Goal: Task Accomplishment & Management: Manage account settings

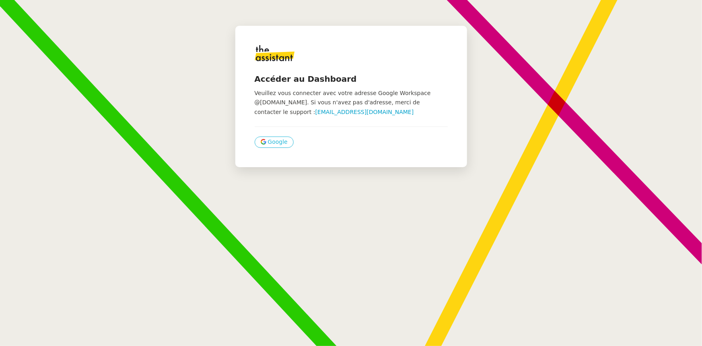
click at [269, 144] on span "Google" at bounding box center [278, 141] width 20 height 9
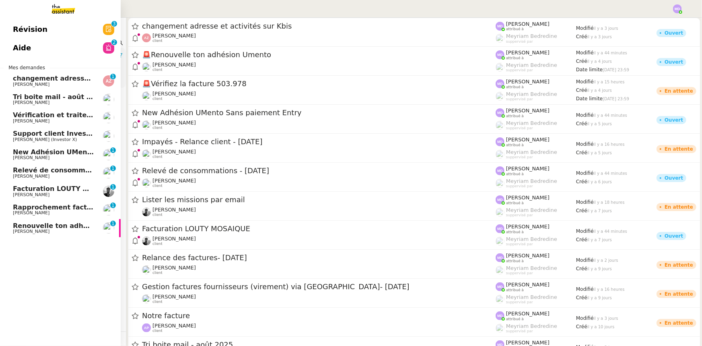
click at [36, 134] on span "Support client InvestorX" at bounding box center [57, 134] width 89 height 8
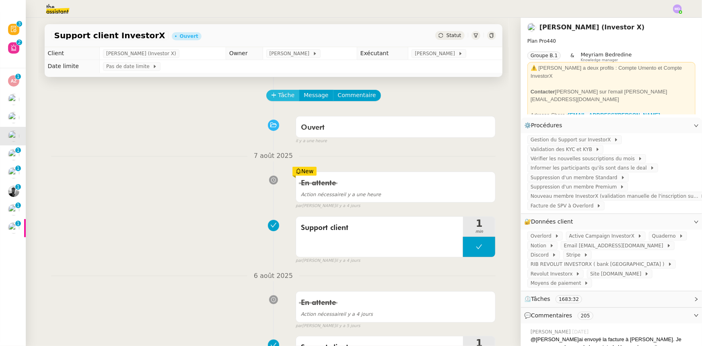
click at [280, 96] on span "Tâche" at bounding box center [286, 95] width 16 height 9
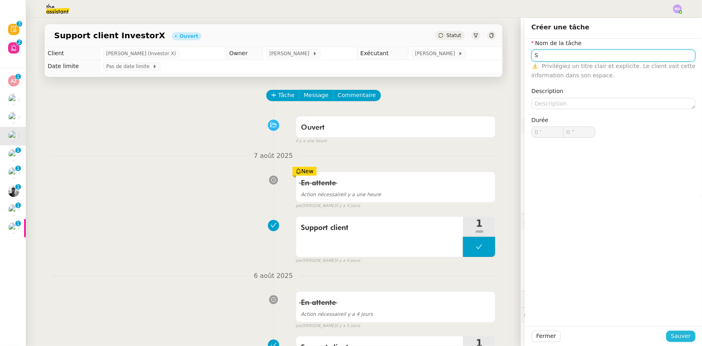
type input "S"
drag, startPoint x: 680, startPoint y: 335, endPoint x: 667, endPoint y: 325, distance: 16.1
click at [676, 332] on span "Sauver" at bounding box center [681, 335] width 20 height 9
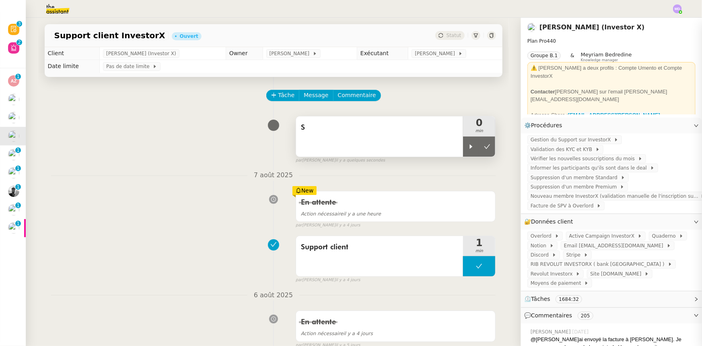
click at [468, 145] on icon at bounding box center [471, 146] width 6 height 6
click at [398, 118] on div "S" at bounding box center [379, 136] width 167 height 40
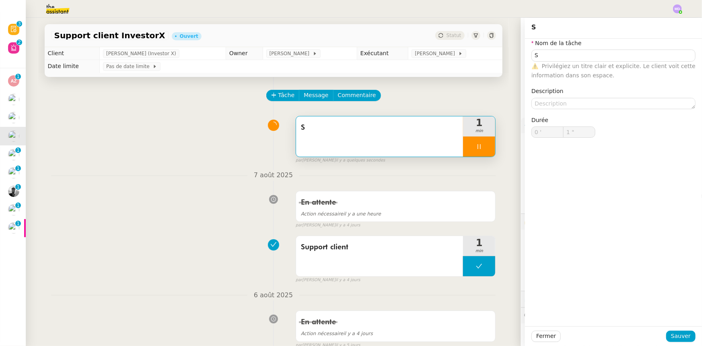
type input "S"
type input "0 '"
type input "3 ""
click at [560, 55] on input "S" at bounding box center [613, 55] width 164 height 12
type input "Su"
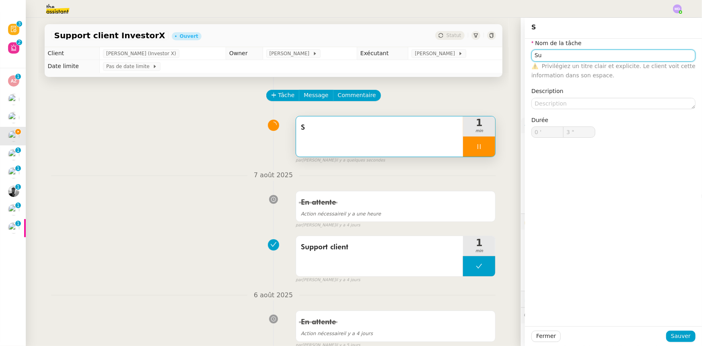
type input "4 ""
type input "Support cli"
type input "5 ""
type input "Support client"
click at [551, 72] on div "Support client" at bounding box center [608, 69] width 158 height 7
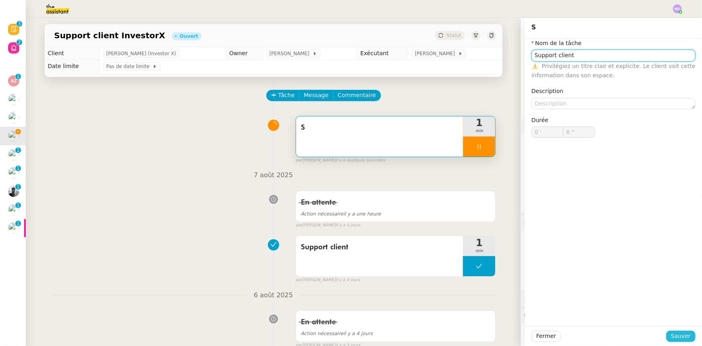
type input "7 ""
type input "Support client"
click at [676, 339] on span "Sauver" at bounding box center [681, 335] width 20 height 9
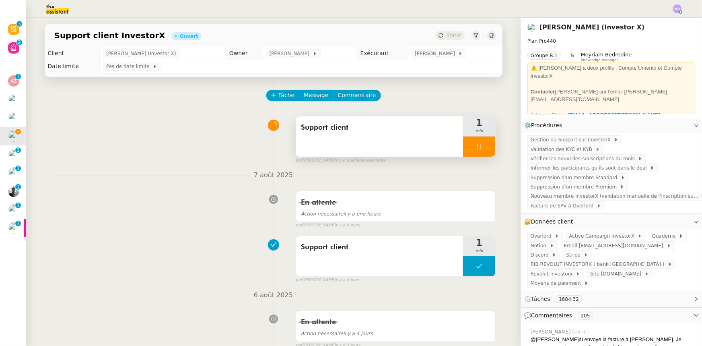
click at [481, 150] on div at bounding box center [479, 146] width 32 height 20
click at [484, 149] on icon at bounding box center [487, 146] width 6 height 6
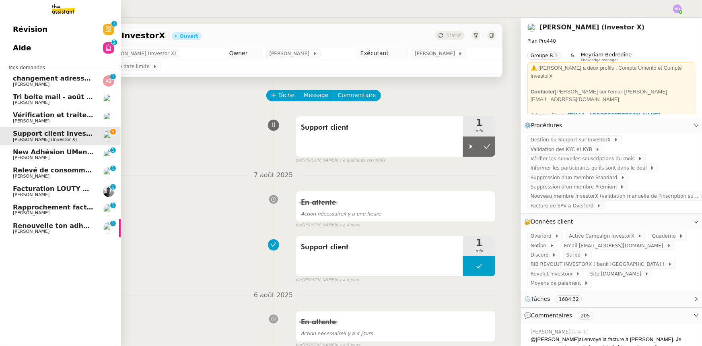
click at [18, 191] on span "Facturation LOUTY MOSAIQUE" at bounding box center [67, 189] width 109 height 8
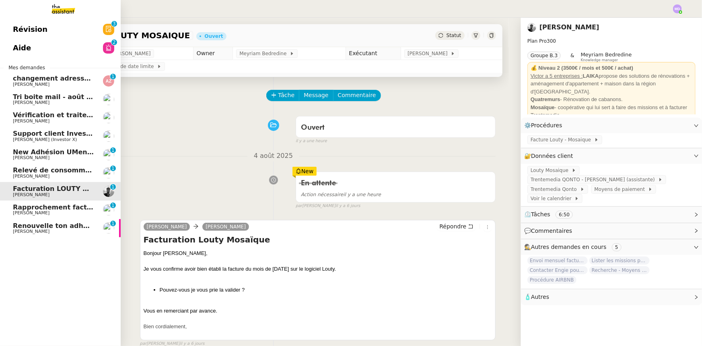
click at [66, 217] on link "Rapprochement factures/paiements clients - [DATE] [PERSON_NAME] 0 1 2 3 4 5 6 7…" at bounding box center [60, 209] width 121 height 19
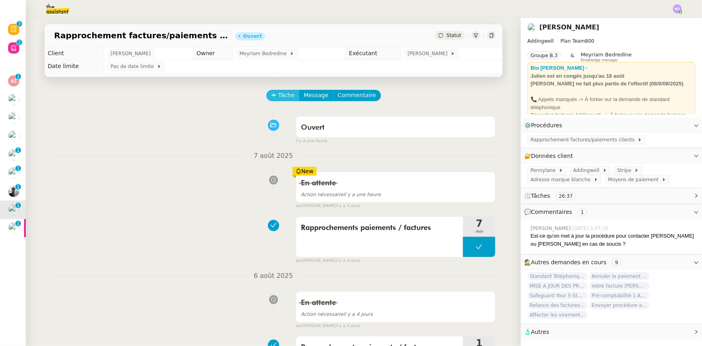
click at [279, 100] on span "Tâche" at bounding box center [286, 95] width 16 height 9
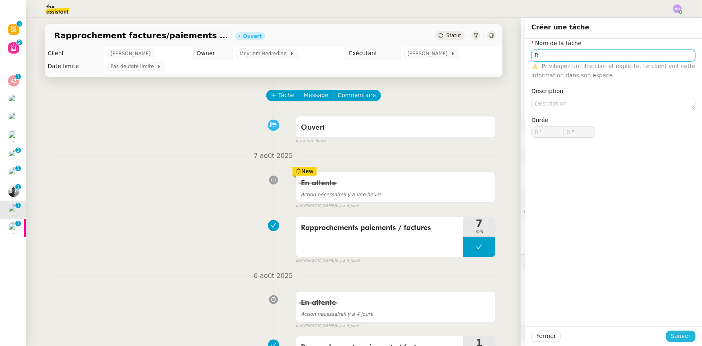
type input "R"
drag, startPoint x: 679, startPoint y: 334, endPoint x: 654, endPoint y: 318, distance: 30.4
click at [679, 334] on span "Sauver" at bounding box center [681, 335] width 20 height 9
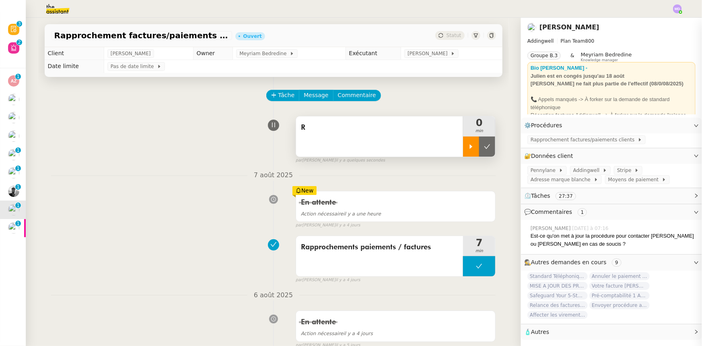
click at [473, 150] on div at bounding box center [471, 146] width 16 height 20
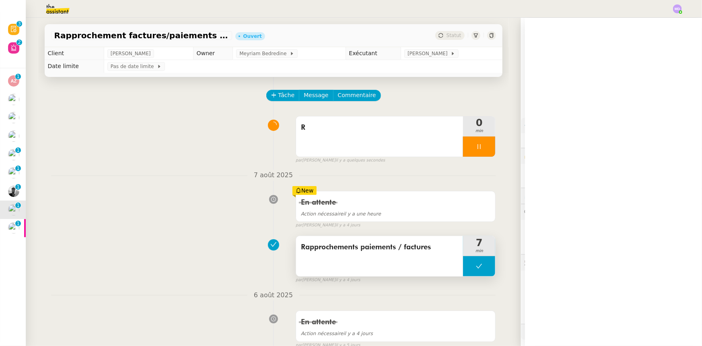
click at [405, 252] on span "Rapprochements paiements / factures" at bounding box center [380, 247] width 158 height 12
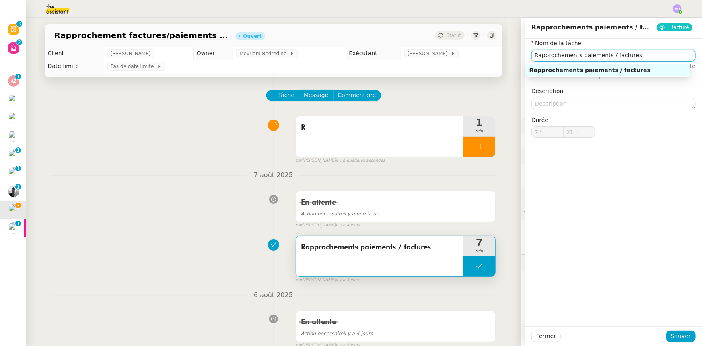
drag, startPoint x: 627, startPoint y: 56, endPoint x: 530, endPoint y: 56, distance: 96.5
click at [531, 56] on input "Rapprochements paiements / factures" at bounding box center [613, 55] width 164 height 12
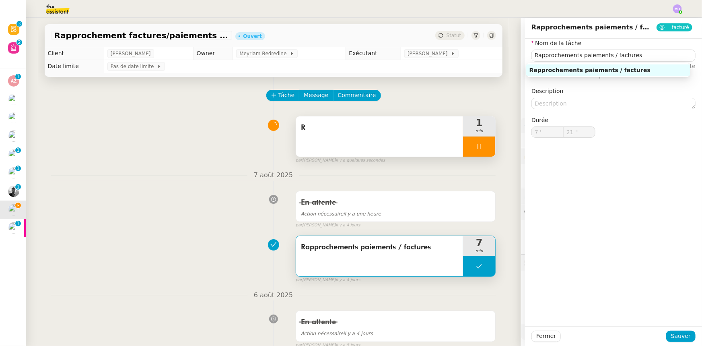
click at [396, 123] on span "R" at bounding box center [380, 127] width 158 height 12
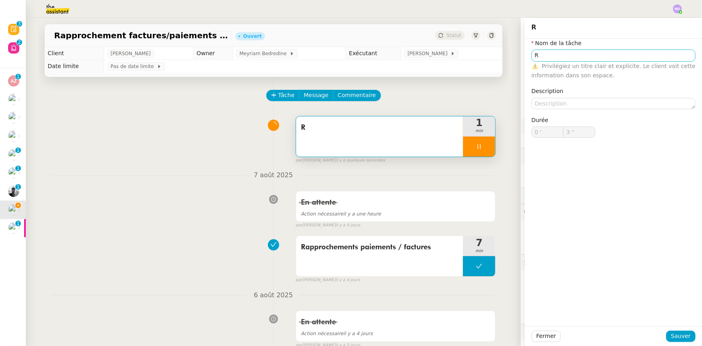
type input "4 ""
drag, startPoint x: 420, startPoint y: 23, endPoint x: 407, endPoint y: 22, distance: 12.6
click at [407, 22] on app-ticket "Rapprochement factures/paiements clients - [DATE] Ouvert Statut Client [PERSON_…" at bounding box center [364, 182] width 676 height 328
paste input "approchements paiements / factures"
type input "Rapprochements paiements / factures"
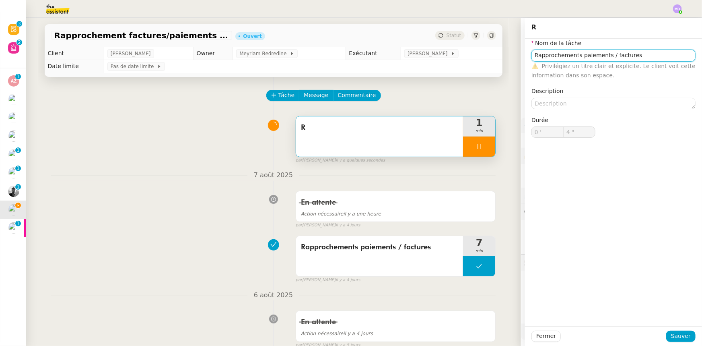
type input "5 ""
type input "Rapprochements paiements / factures"
drag, startPoint x: 677, startPoint y: 336, endPoint x: 653, endPoint y: 328, distance: 25.8
click at [677, 336] on span "Sauver" at bounding box center [681, 335] width 20 height 9
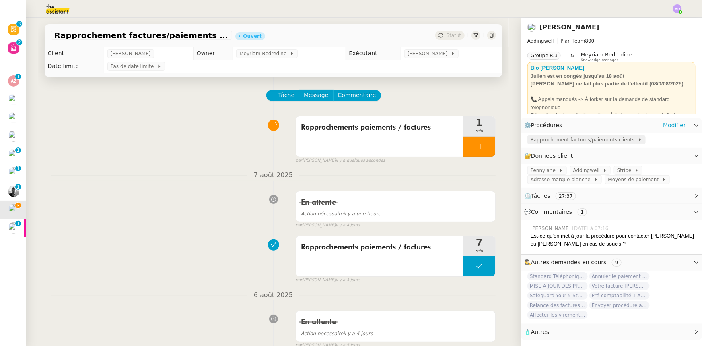
click at [566, 143] on span "Rapprochement factures/paiements clients" at bounding box center [584, 140] width 107 height 8
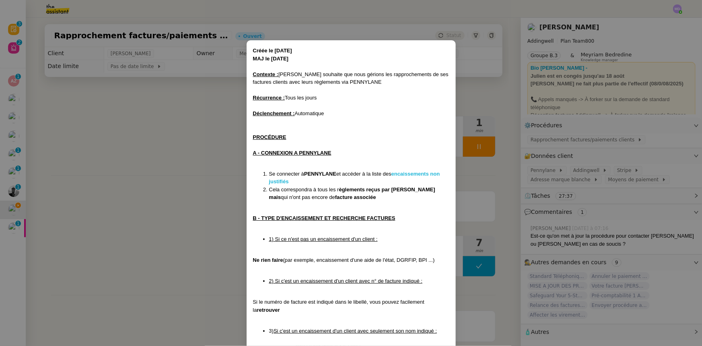
drag, startPoint x: 402, startPoint y: 171, endPoint x: 410, endPoint y: 173, distance: 8.6
drag, startPoint x: 233, startPoint y: 128, endPoint x: 240, endPoint y: 128, distance: 6.9
click at [233, 128] on nz-modal-container "Créée le [DATE] MAJ le [DATE] Contexte : [PERSON_NAME] souhaite que nous gérion…" at bounding box center [351, 173] width 702 height 346
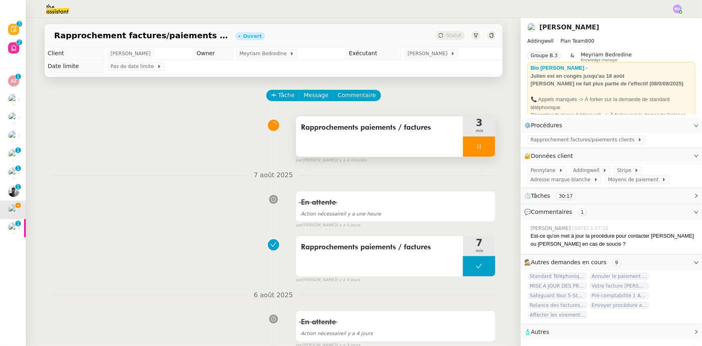
click at [482, 145] on div at bounding box center [479, 146] width 32 height 20
click at [486, 145] on icon at bounding box center [487, 146] width 6 height 6
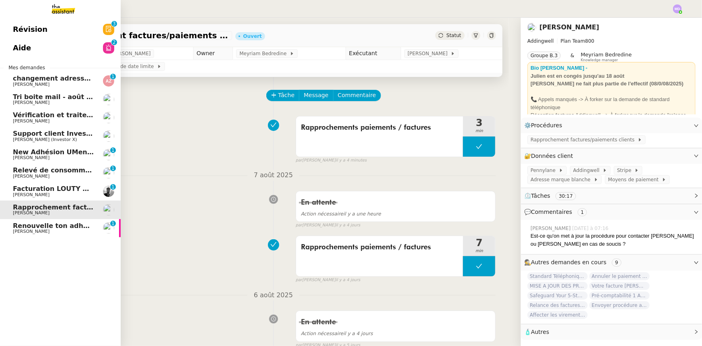
click at [35, 92] on link "Tri boite mail - [DATE] [PERSON_NAME]" at bounding box center [60, 99] width 121 height 19
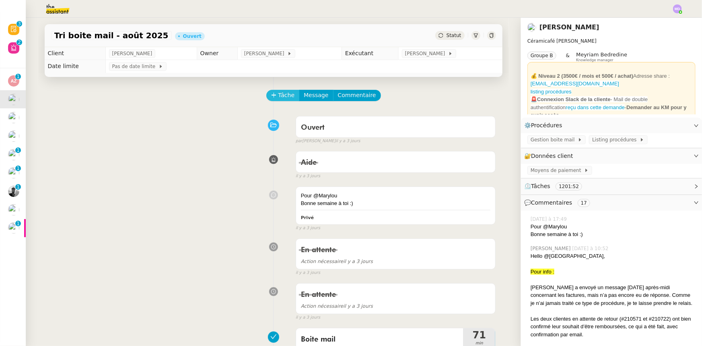
click at [278, 97] on span "Tâche" at bounding box center [286, 95] width 16 height 9
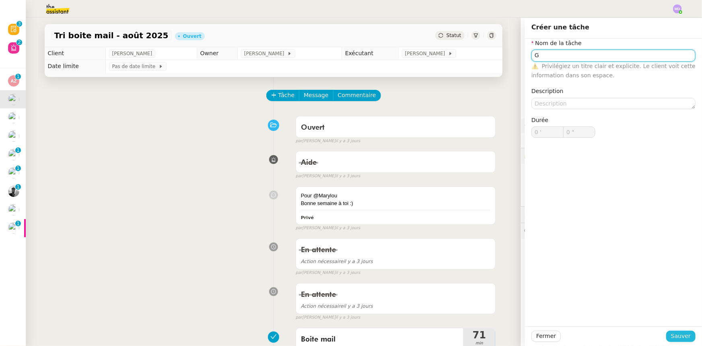
type input "G"
click at [684, 334] on span "Sauver" at bounding box center [681, 335] width 20 height 9
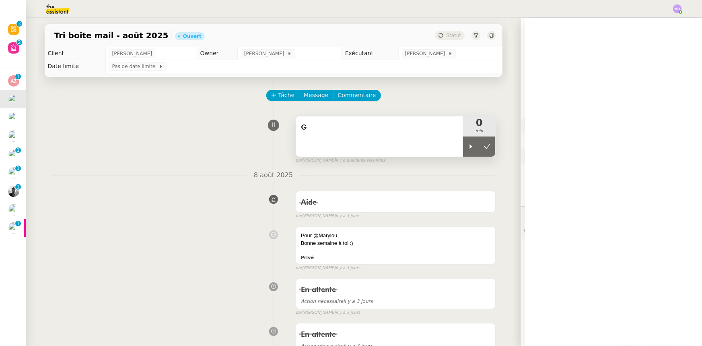
click at [463, 148] on div at bounding box center [471, 146] width 16 height 20
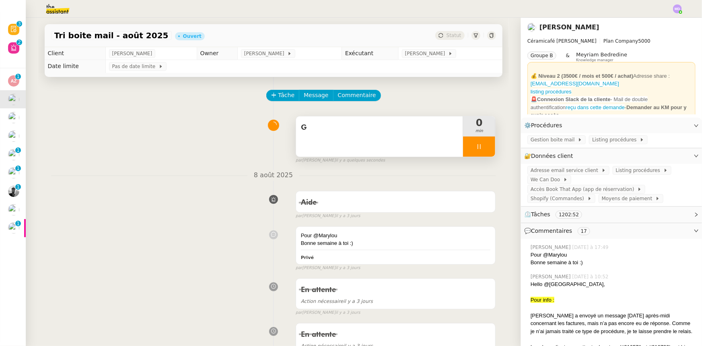
click at [442, 138] on div "G" at bounding box center [379, 136] width 167 height 40
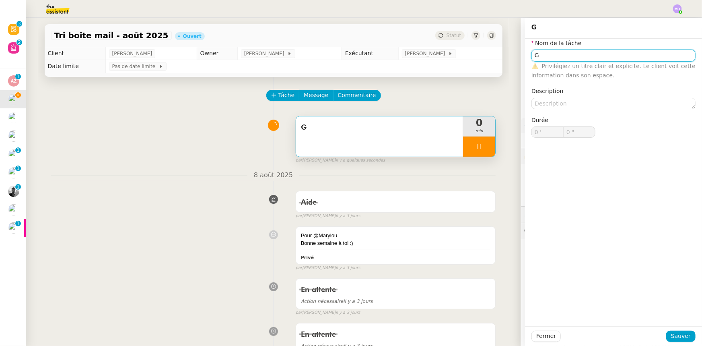
click at [556, 60] on input "G" at bounding box center [613, 55] width 164 height 12
type input "Ges"
type input "1 ""
type input "Gestion boit"
type input "2 ""
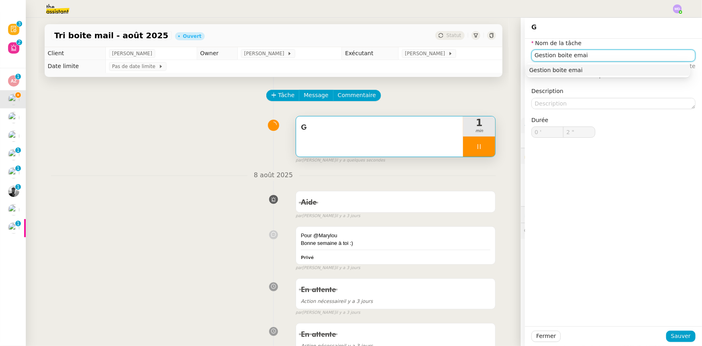
type input "Gestion boite email"
type input "3 ""
type input "Gestion boite email"
click at [679, 333] on span "Sauver" at bounding box center [681, 335] width 20 height 9
type input "5 ""
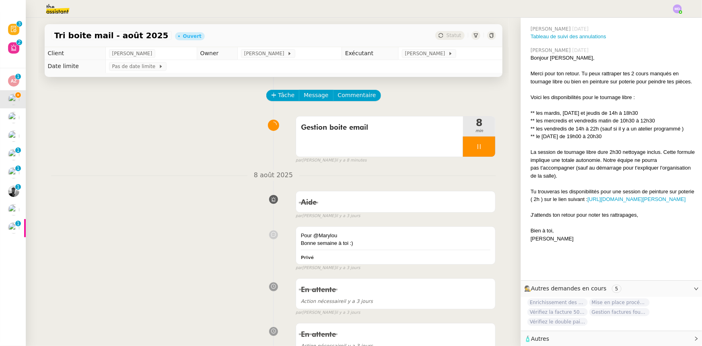
scroll to position [1199, 0]
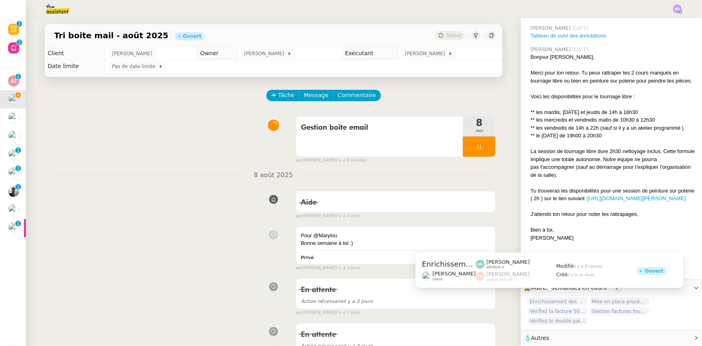
click at [557, 297] on span "Enrichissement des connaissances - [DATE]" at bounding box center [557, 301] width 60 height 8
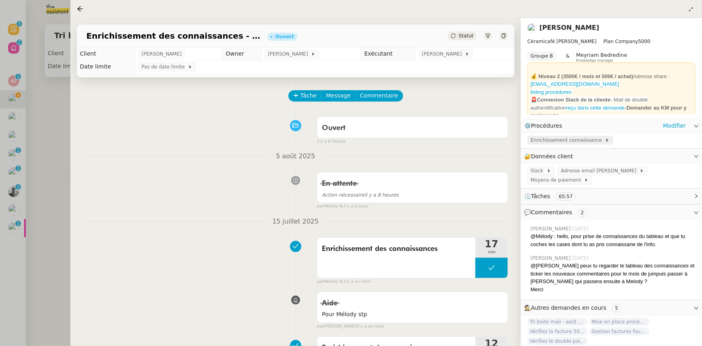
click at [553, 143] on span "Enrichissement connaissance" at bounding box center [568, 140] width 74 height 8
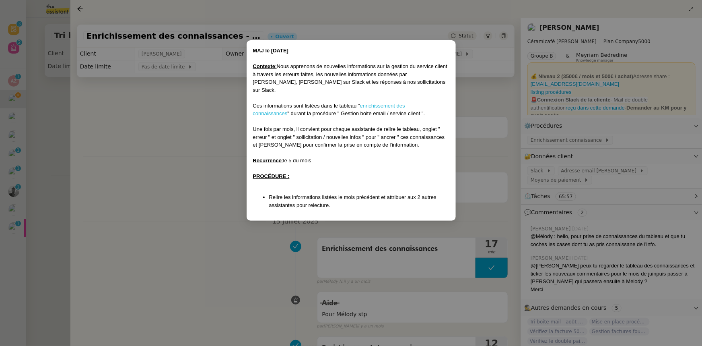
click at [381, 103] on link "enrichissement des connaissances" at bounding box center [329, 110] width 152 height 14
click at [41, 135] on nz-modal-container "MAJ le [DATE] Contexte : Nous apprenons de nouvelles informations sur la gestio…" at bounding box center [351, 173] width 702 height 346
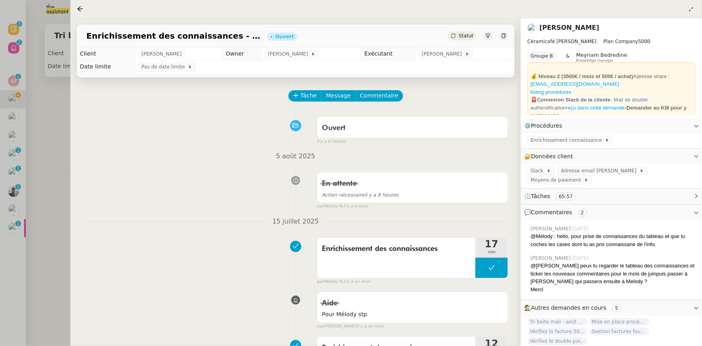
click at [12, 99] on div at bounding box center [351, 173] width 702 height 346
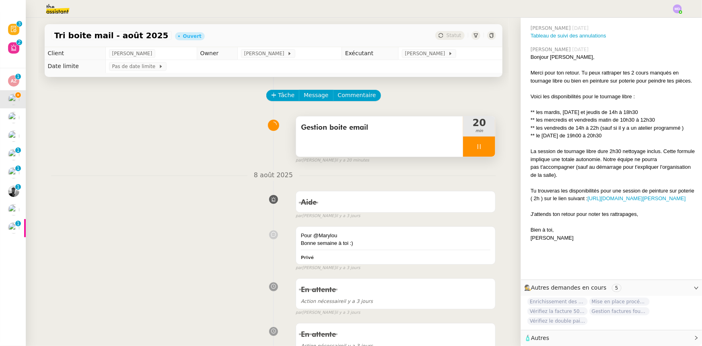
click at [486, 149] on div at bounding box center [479, 146] width 32 height 20
click at [486, 149] on icon at bounding box center [487, 146] width 6 height 6
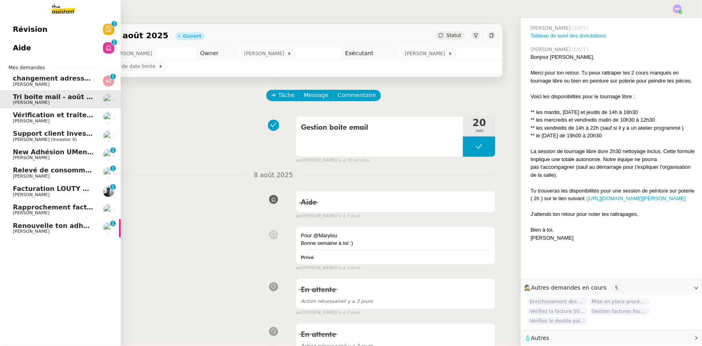
click at [41, 169] on span "Relevé de consommations - [DATE]" at bounding box center [76, 170] width 126 height 8
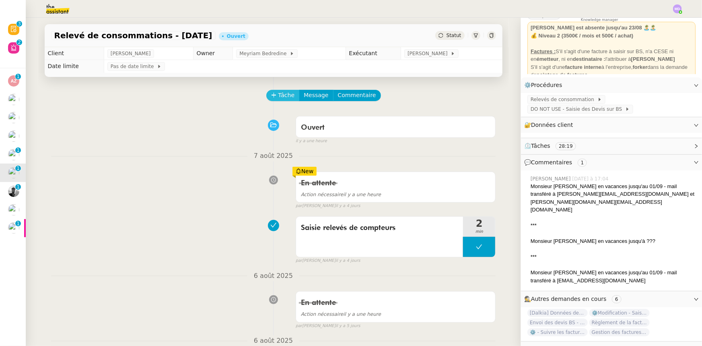
click at [275, 93] on button "Tâche" at bounding box center [282, 95] width 33 height 11
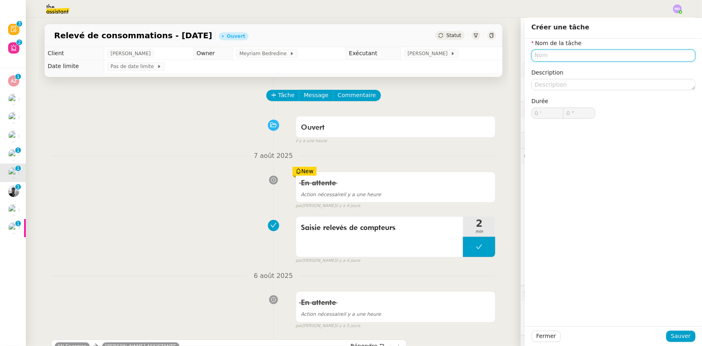
scroll to position [50, 0]
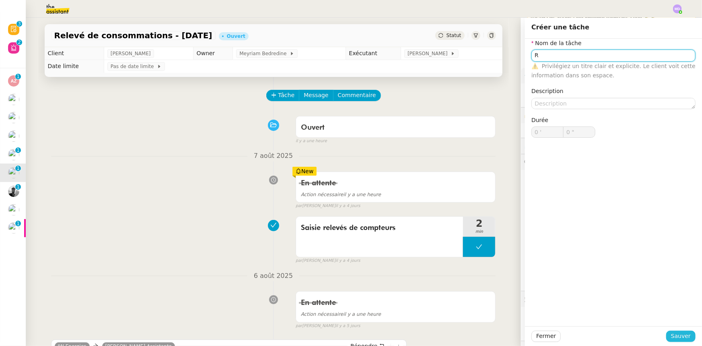
type input "R"
drag, startPoint x: 674, startPoint y: 334, endPoint x: 647, endPoint y: 311, distance: 35.3
click at [673, 334] on span "Sauver" at bounding box center [681, 335] width 20 height 9
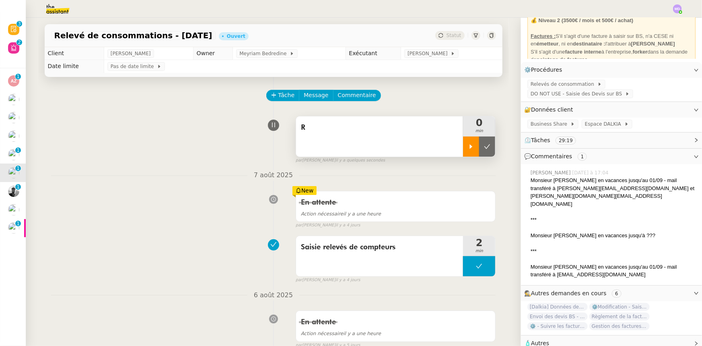
click at [469, 146] on icon at bounding box center [471, 146] width 6 height 6
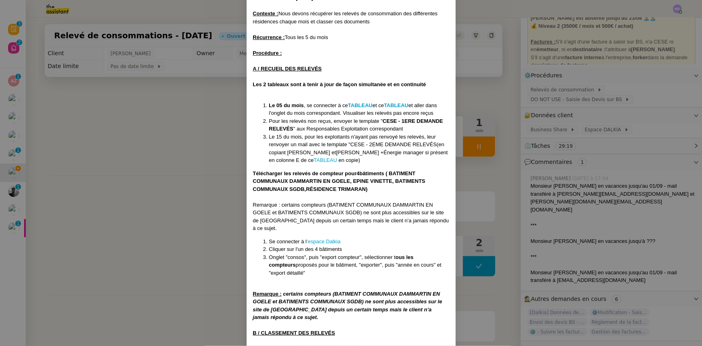
scroll to position [101, 0]
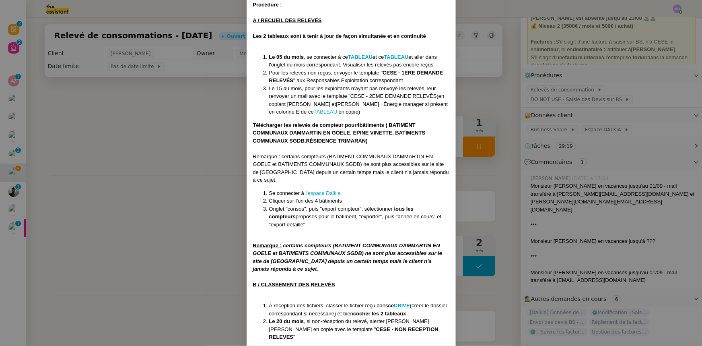
click at [492, 97] on nz-modal-container "MISE À JOUR Le [DATE] Contexte : Nous devons récupérer les relevés de consommat…" at bounding box center [351, 173] width 702 height 346
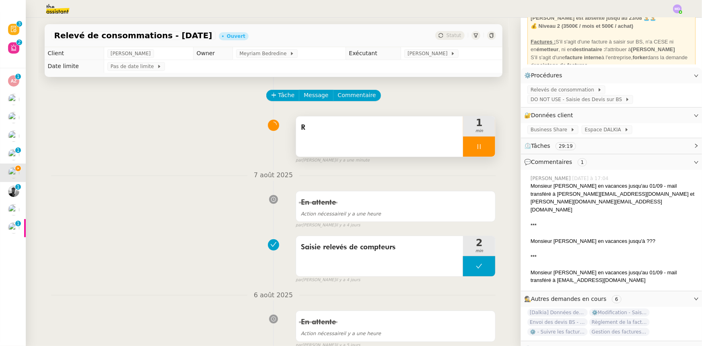
click at [431, 131] on span "R" at bounding box center [380, 127] width 158 height 12
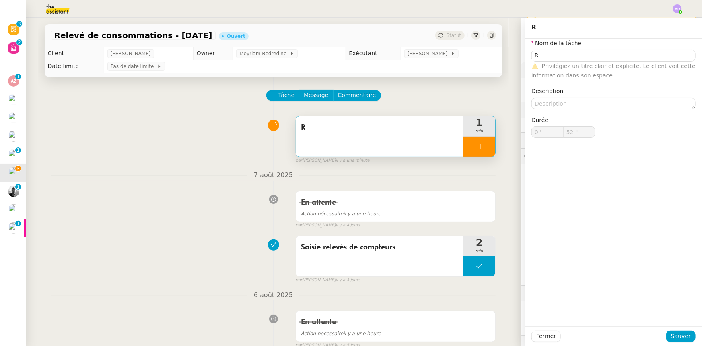
scroll to position [50, 0]
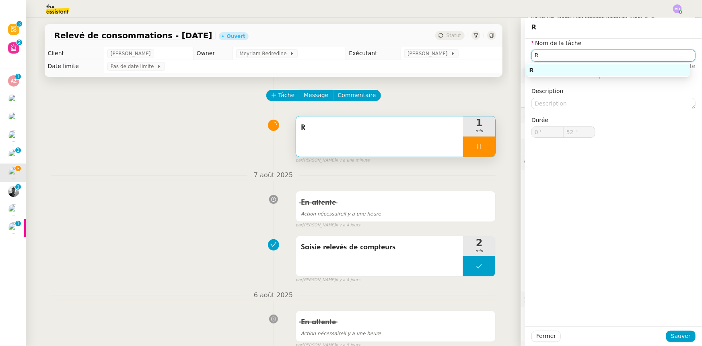
drag, startPoint x: 539, startPoint y: 54, endPoint x: 453, endPoint y: 49, distance: 85.8
click at [458, 50] on app-ticket "Relevé de consommations - [DATE] Ouvert Statut Client [PERSON_NAME] Owner Meyri…" at bounding box center [364, 182] width 676 height 328
type input "T"
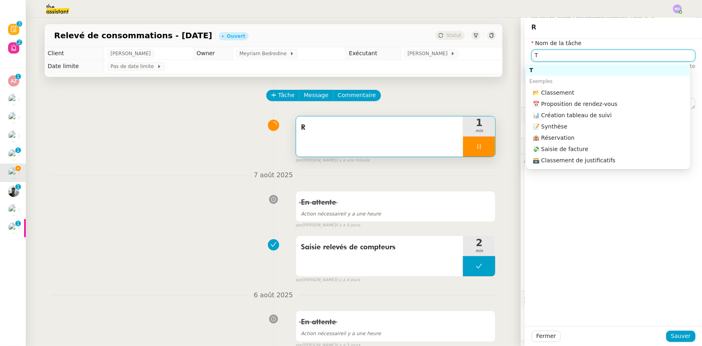
type input "53 ""
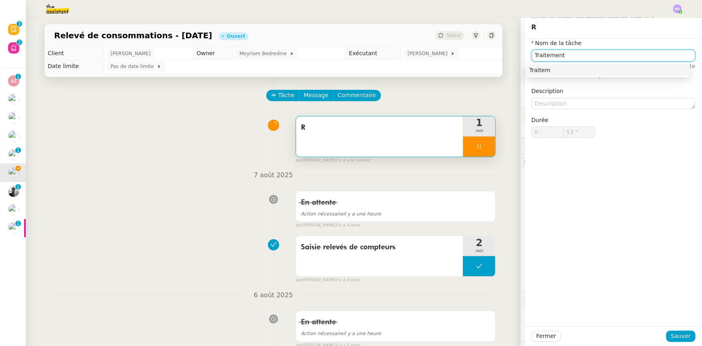
type input "Traitement"
type input "54 ""
type input "Traitement des infora"
type input "55 ""
type input "Traitement des informati"
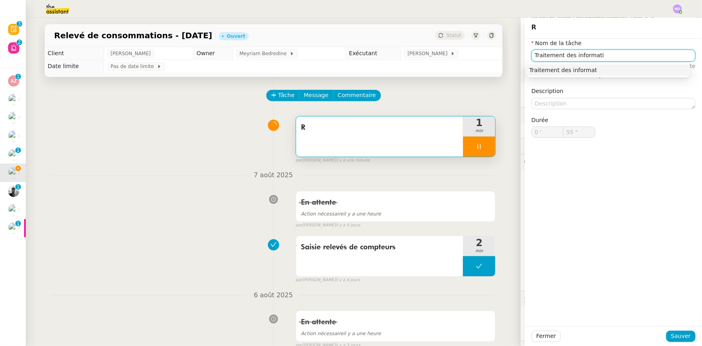
type input "56 ""
type input "Traitement des informations"
type input "57 ""
type input "Traitement des informations"
click at [678, 335] on span "Sauver" at bounding box center [681, 335] width 20 height 9
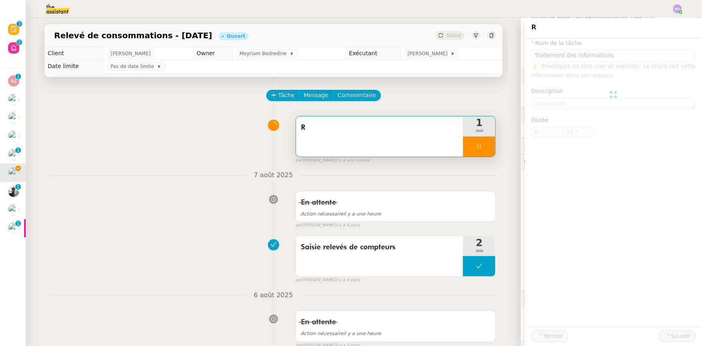
type input "58 ""
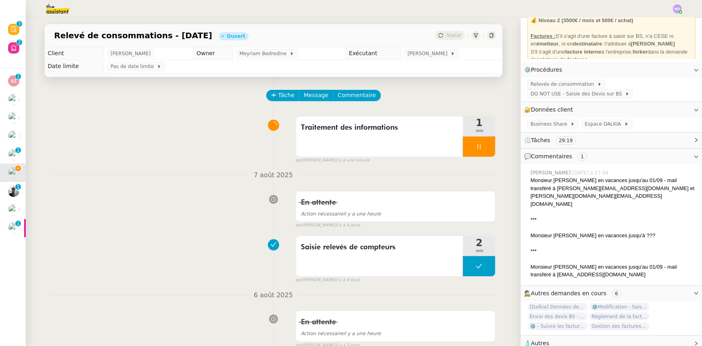
scroll to position [50, 0]
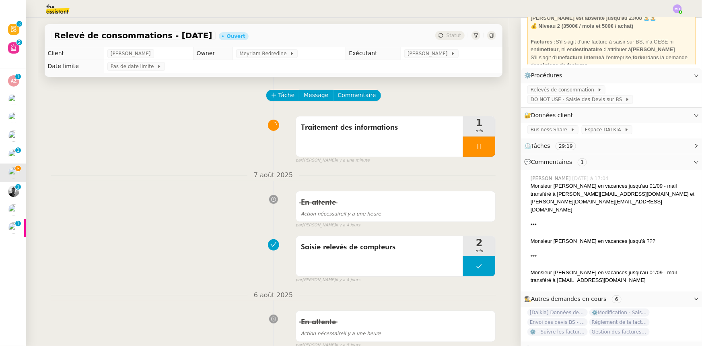
click at [480, 148] on div at bounding box center [479, 146] width 32 height 20
click at [480, 148] on button at bounding box center [487, 146] width 16 height 20
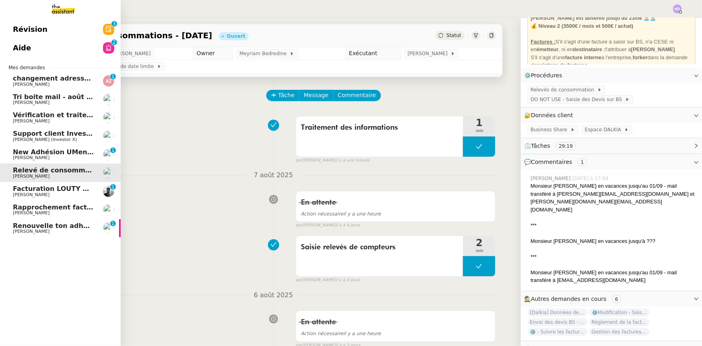
click at [32, 225] on span "Renouvelle ton adhésion Umento" at bounding box center [73, 226] width 120 height 8
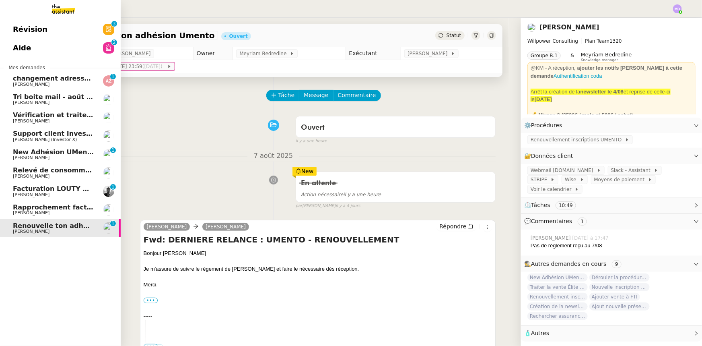
click at [81, 95] on span "Tri boite mail - août 2025" at bounding box center [58, 97] width 91 height 8
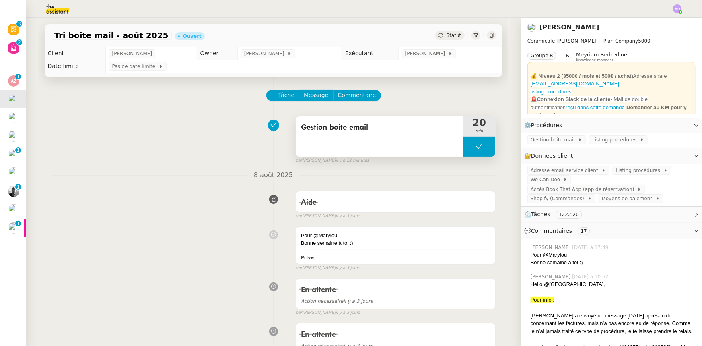
click at [471, 143] on button at bounding box center [479, 146] width 32 height 20
drag, startPoint x: 467, startPoint y: 143, endPoint x: 461, endPoint y: 169, distance: 26.4
click at [467, 143] on div at bounding box center [471, 146] width 16 height 20
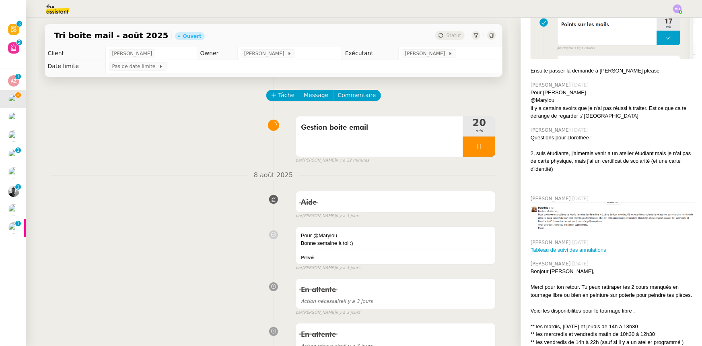
scroll to position [1199, 0]
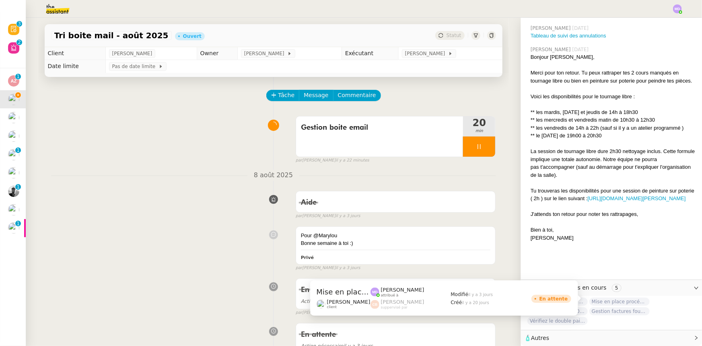
click at [629, 297] on span "Mise en place procédure - relevés bancaires mensuels" at bounding box center [619, 301] width 60 height 8
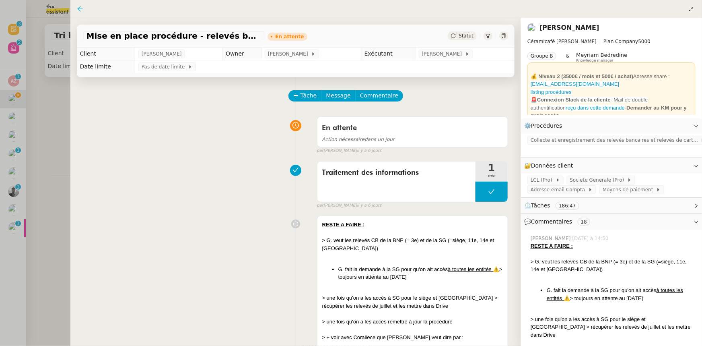
click at [81, 8] on icon at bounding box center [80, 9] width 6 height 6
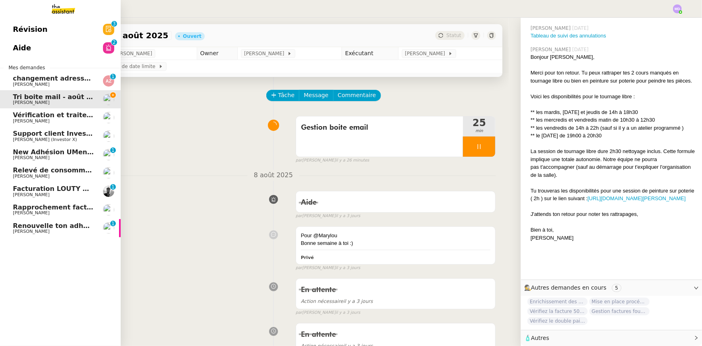
click at [85, 236] on link "Renouvelle ton adhésion Umento [PERSON_NAME] 0 1 2 3 4 5 6 7 8 9" at bounding box center [60, 228] width 121 height 19
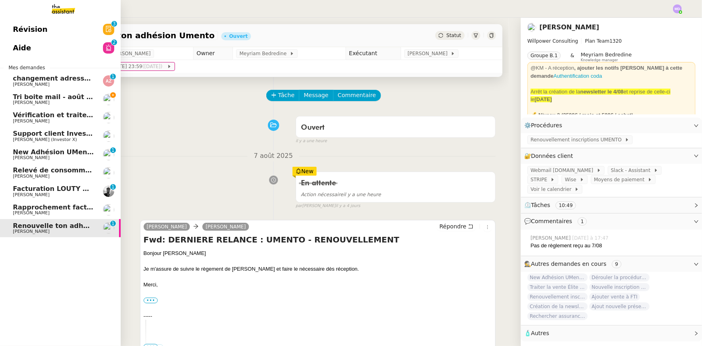
click at [50, 158] on span "[PERSON_NAME]" at bounding box center [53, 157] width 81 height 5
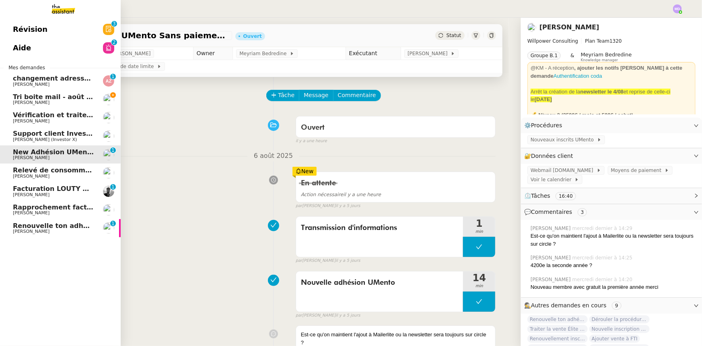
click at [61, 101] on span "[PERSON_NAME]" at bounding box center [53, 102] width 81 height 5
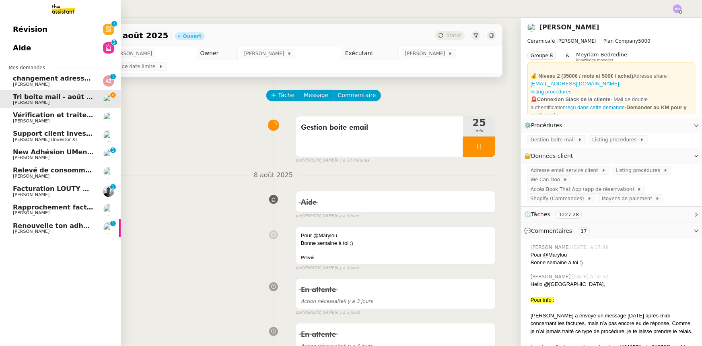
click at [79, 82] on span "[PERSON_NAME]" at bounding box center [53, 84] width 81 height 5
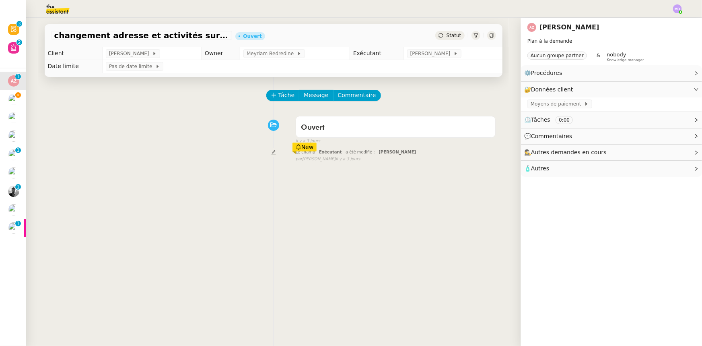
click at [579, 165] on span "🧴 Autres" at bounding box center [605, 168] width 162 height 9
click at [584, 150] on span "Autres demandes en cours" at bounding box center [569, 152] width 76 height 6
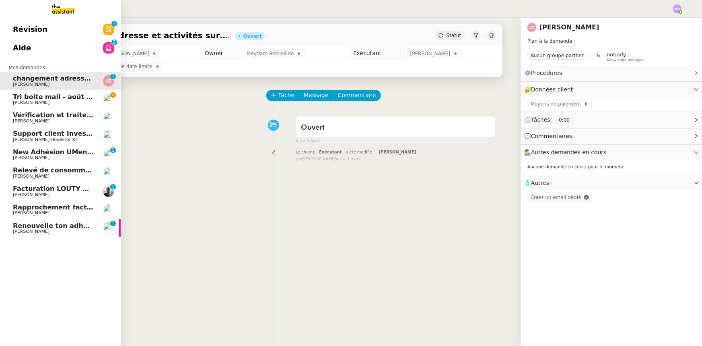
click at [35, 52] on link "Aide 0 1 2 3 4 5 6 7 8 9" at bounding box center [60, 48] width 121 height 19
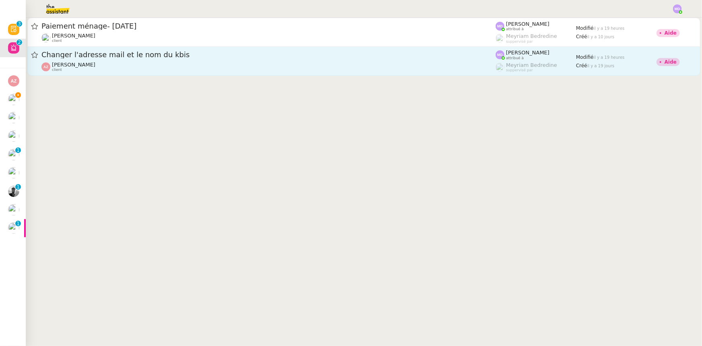
click at [173, 58] on span "Changer l'adresse mail et le nom du kbis" at bounding box center [268, 54] width 454 height 7
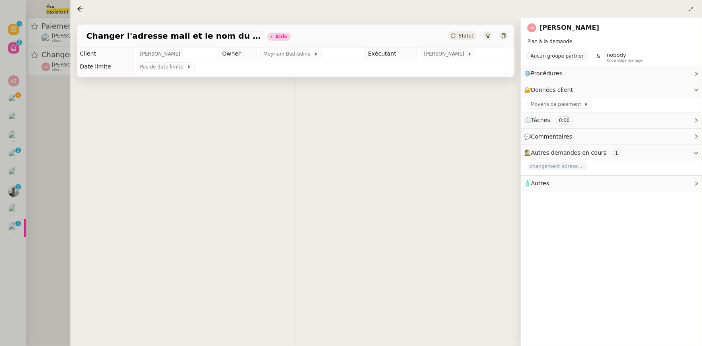
click at [8, 99] on div at bounding box center [351, 173] width 702 height 346
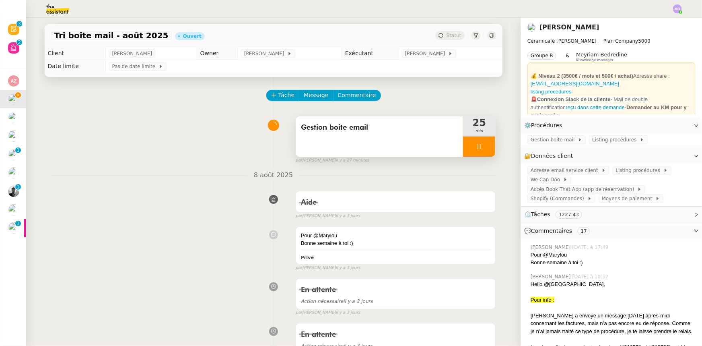
click at [489, 150] on div at bounding box center [479, 146] width 32 height 20
click at [489, 150] on button at bounding box center [487, 146] width 16 height 20
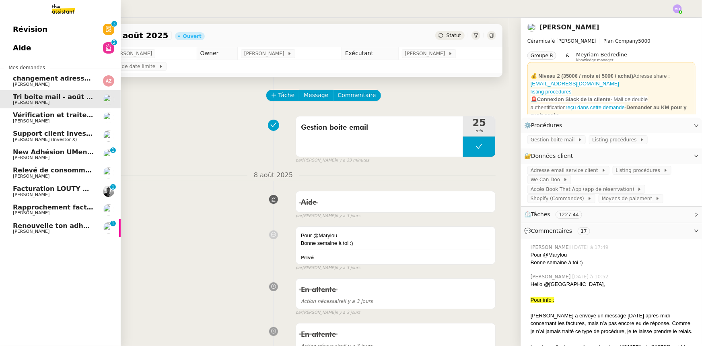
click at [53, 123] on span "[PERSON_NAME]" at bounding box center [53, 121] width 81 height 5
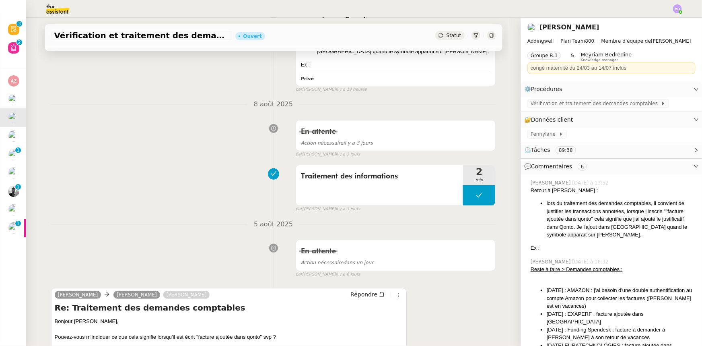
scroll to position [146, 0]
click at [463, 189] on button at bounding box center [479, 194] width 32 height 20
click at [463, 189] on div at bounding box center [471, 194] width 16 height 20
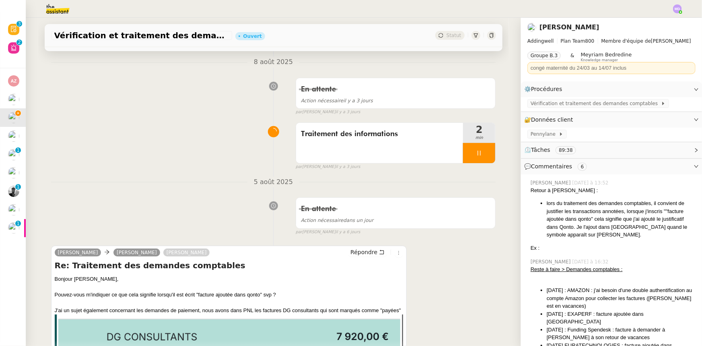
scroll to position [256, 0]
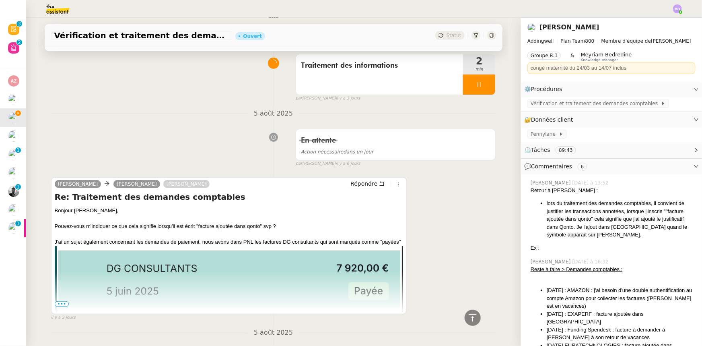
click at [56, 305] on span "•••" at bounding box center [62, 304] width 14 height 6
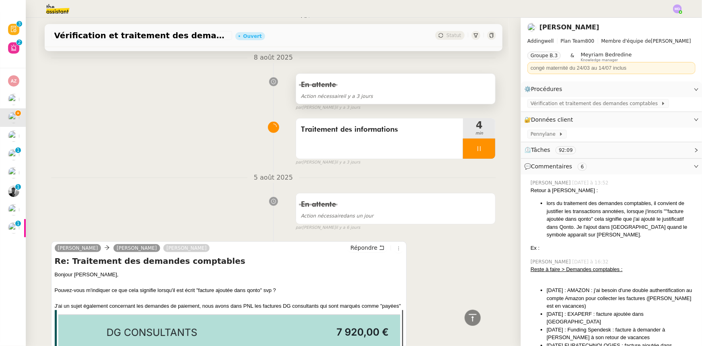
scroll to position [146, 0]
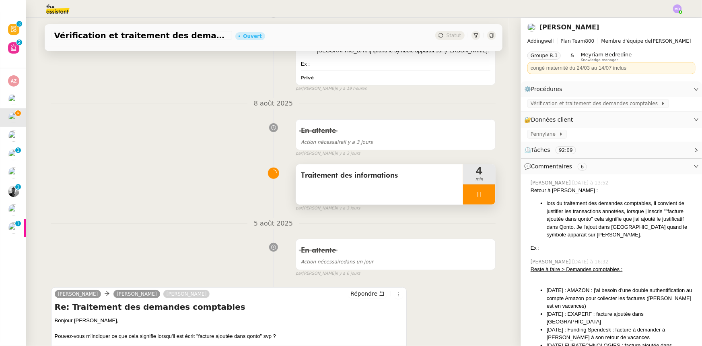
click at [479, 197] on div at bounding box center [479, 194] width 32 height 20
click at [484, 197] on icon at bounding box center [487, 194] width 6 height 6
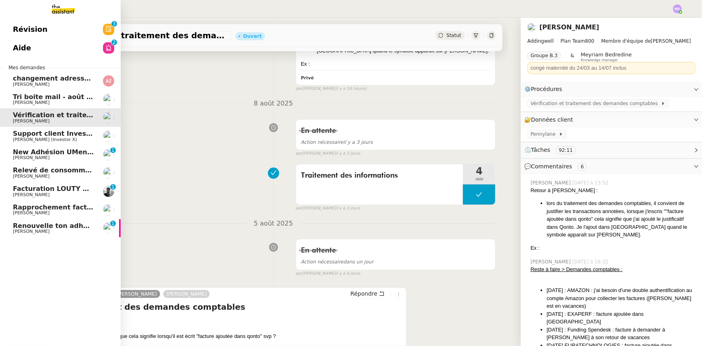
click at [12, 169] on link "Relevé de consommations - [DATE] [PERSON_NAME]" at bounding box center [60, 172] width 121 height 19
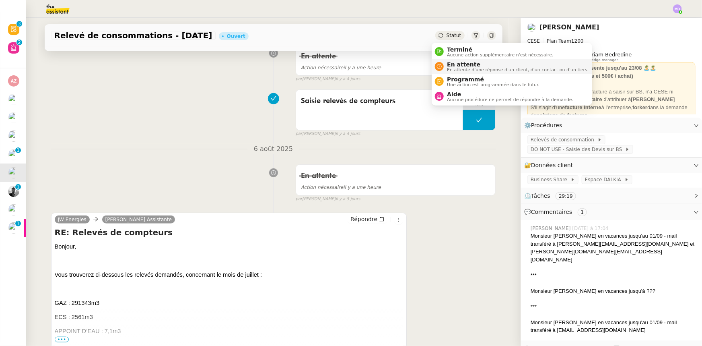
click at [452, 65] on span "En attente" at bounding box center [518, 64] width 142 height 6
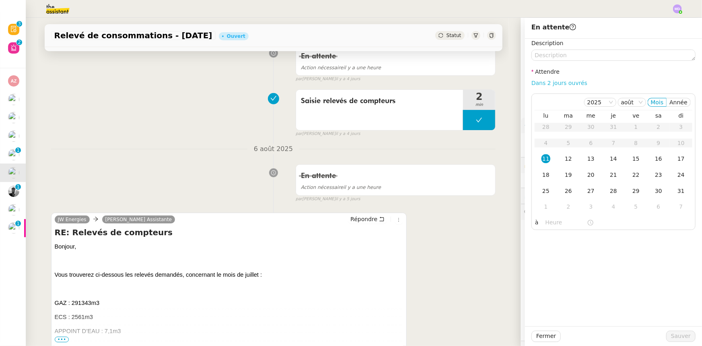
click at [549, 83] on link "Dans 2 jours ouvrés" at bounding box center [559, 83] width 56 height 6
type input "07:00"
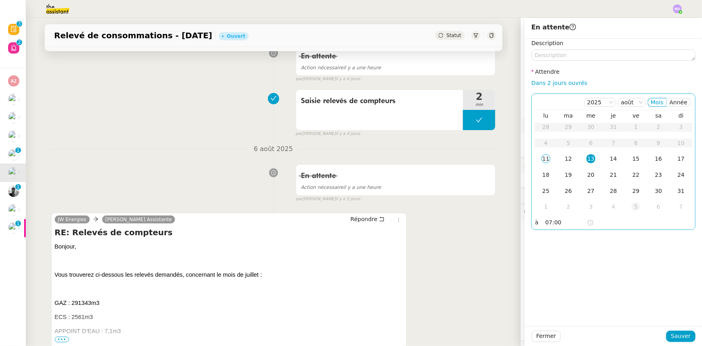
drag, startPoint x: 612, startPoint y: 156, endPoint x: 621, endPoint y: 201, distance: 45.5
click at [611, 156] on div "14" at bounding box center [613, 158] width 9 height 9
click at [543, 177] on div "18" at bounding box center [545, 174] width 9 height 9
drag, startPoint x: 681, startPoint y: 335, endPoint x: 558, endPoint y: 268, distance: 140.4
click at [681, 335] on span "Sauver" at bounding box center [681, 335] width 20 height 9
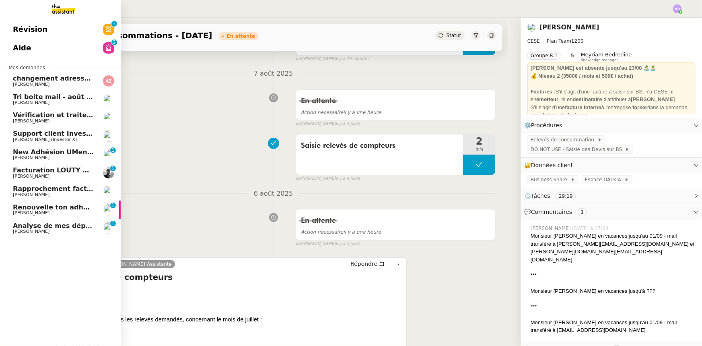
click at [17, 233] on span "[PERSON_NAME]" at bounding box center [31, 230] width 37 height 5
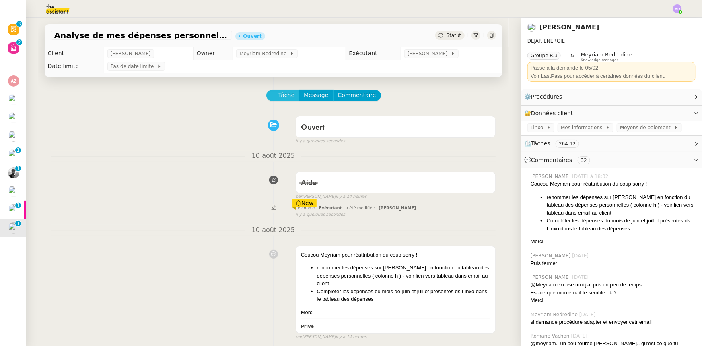
click at [279, 99] on span "Tâche" at bounding box center [286, 95] width 16 height 9
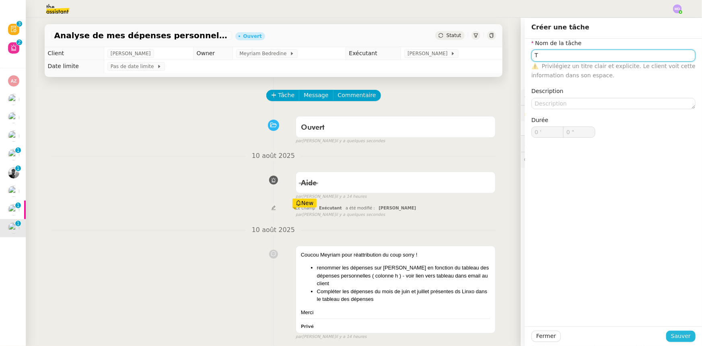
type input "T"
click at [679, 337] on span "Sauver" at bounding box center [681, 335] width 20 height 9
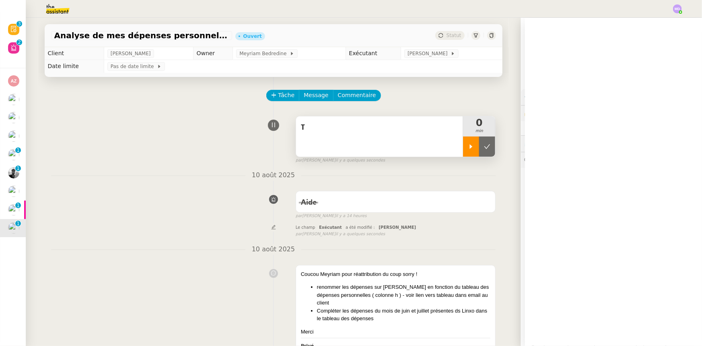
click at [468, 148] on icon at bounding box center [471, 146] width 6 height 6
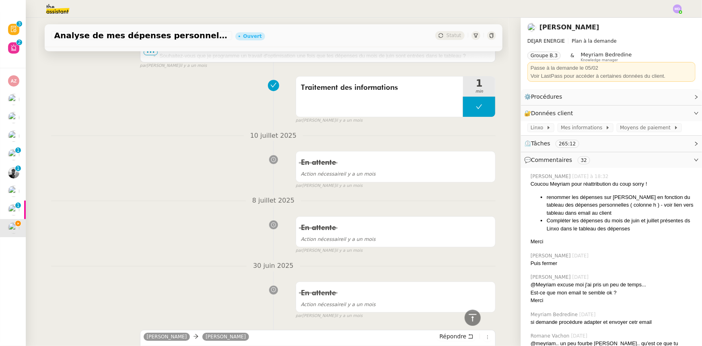
scroll to position [1389, 0]
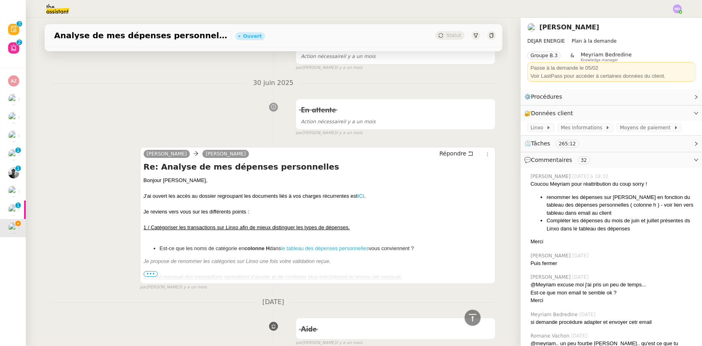
drag, startPoint x: 149, startPoint y: 266, endPoint x: 160, endPoint y: 266, distance: 11.3
click at [150, 271] on span "•••" at bounding box center [151, 274] width 14 height 6
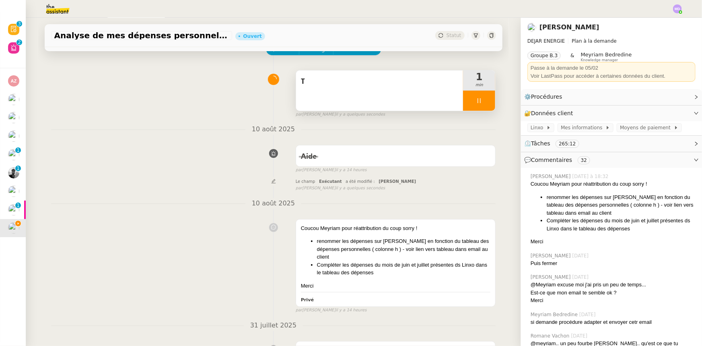
scroll to position [0, 0]
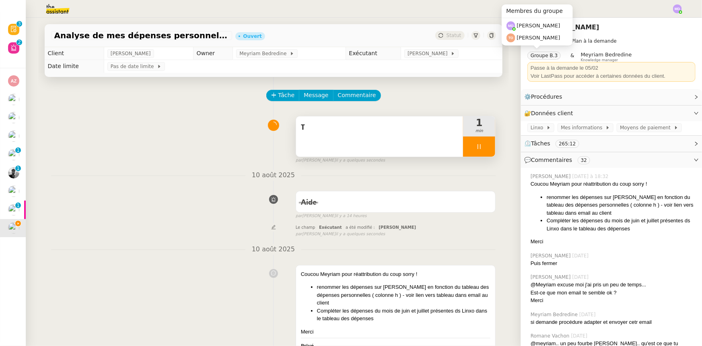
click at [376, 143] on div "T" at bounding box center [379, 136] width 167 height 40
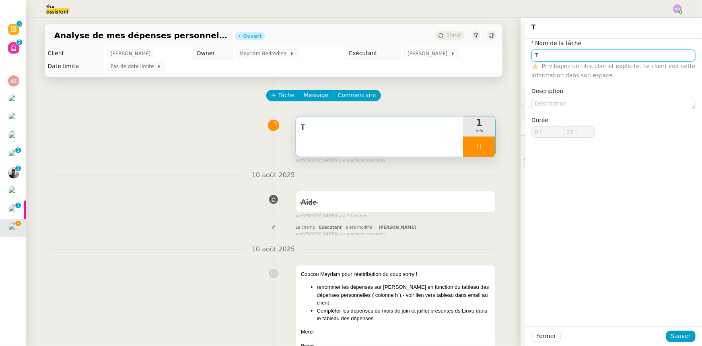
click at [541, 54] on input "T" at bounding box center [613, 55] width 164 height 12
type input "23 ""
type input "Traitem"
type input "24 ""
type input "Traitement des"
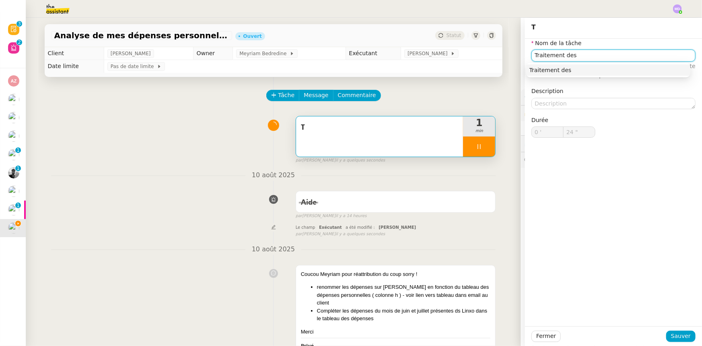
type input "25 ""
type input "Traitement des ifnroamtio"
type input "26 ""
type input "Traitement des ifnroamtions"
drag, startPoint x: 569, startPoint y: 56, endPoint x: 616, endPoint y: 56, distance: 47.5
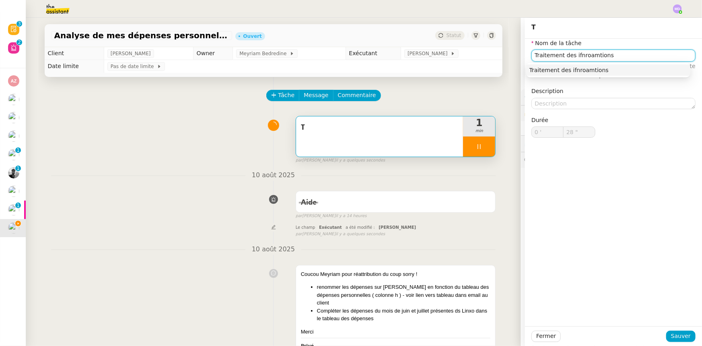
click at [616, 56] on input "Traitement des ifnroamtions" at bounding box center [613, 55] width 164 height 12
type input "29 ""
type input "Traitement des information"
type input "30 ""
type input "Traitement des informations"
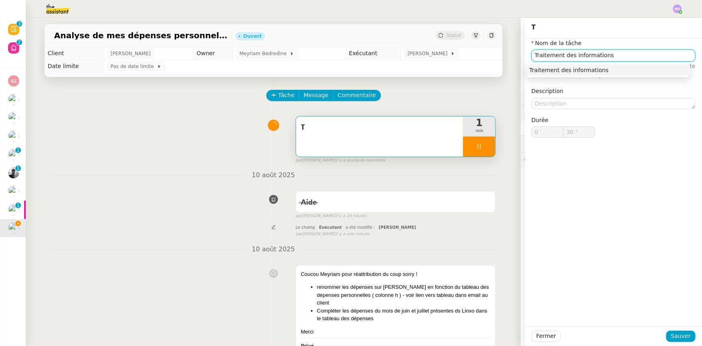
type input "31 ""
click at [611, 68] on div "Traitement des informations" at bounding box center [608, 69] width 158 height 7
type input "Traitement des informations"
type input "32 ""
click at [673, 335] on span "Sauver" at bounding box center [681, 335] width 20 height 9
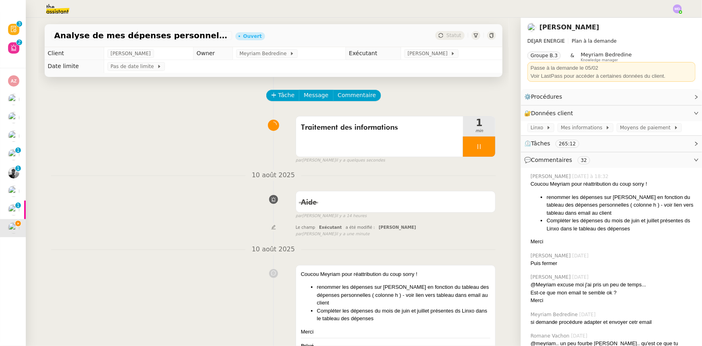
click at [476, 152] on div at bounding box center [479, 146] width 32 height 20
click at [467, 151] on div at bounding box center [471, 146] width 16 height 20
click at [535, 124] on span "Linxo" at bounding box center [539, 127] width 16 height 8
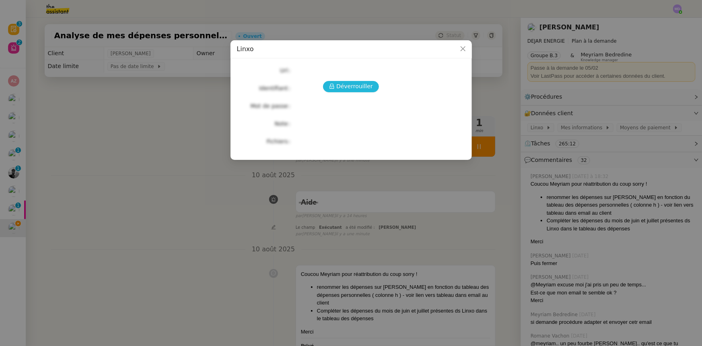
click at [364, 92] on button "Déverrouiller" at bounding box center [351, 86] width 56 height 11
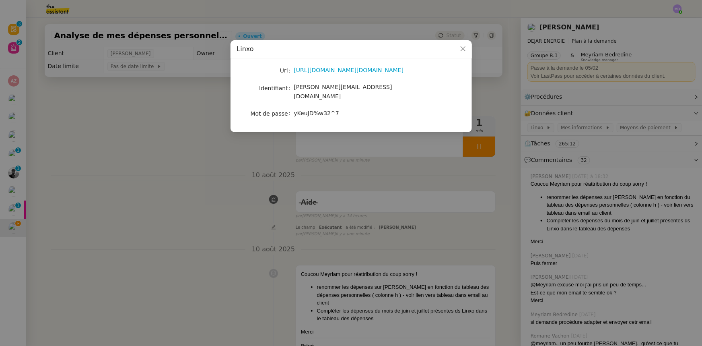
click at [459, 235] on nz-modal-container "[PERSON_NAME] [URL][DOMAIN_NAME][DOMAIN_NAME] Identifiant [PERSON_NAME][EMAIL_A…" at bounding box center [351, 173] width 702 height 346
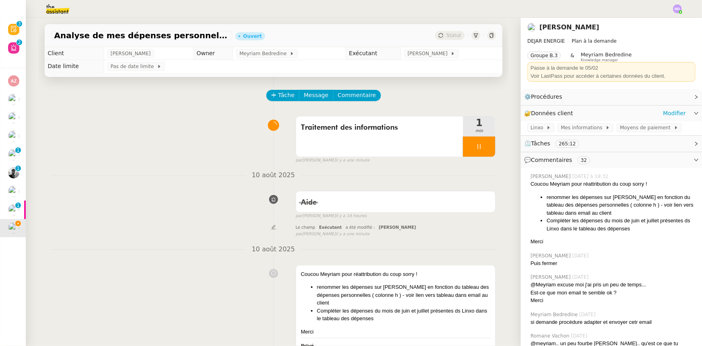
click at [533, 121] on div "🔐 Données client Modifier" at bounding box center [611, 113] width 181 height 16
click at [532, 136] on div "⏲️ Tâches 265:12" at bounding box center [611, 144] width 181 height 16
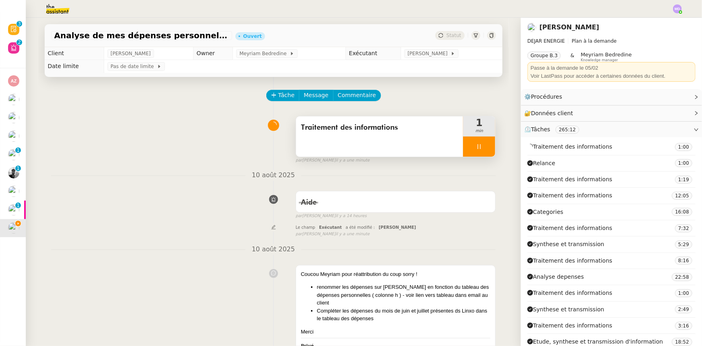
click at [452, 148] on div "Traitement des informations" at bounding box center [379, 136] width 167 height 40
click at [476, 148] on icon at bounding box center [479, 146] width 6 height 6
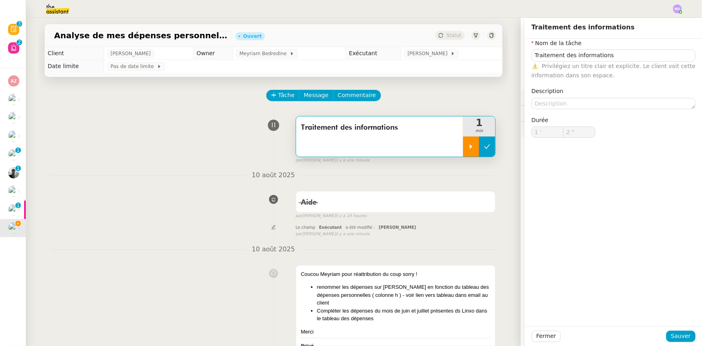
click at [484, 148] on icon at bounding box center [487, 146] width 6 height 6
type input "Traitement des informations"
type input "1 '"
type input "2 ""
type input "Traitement des informations"
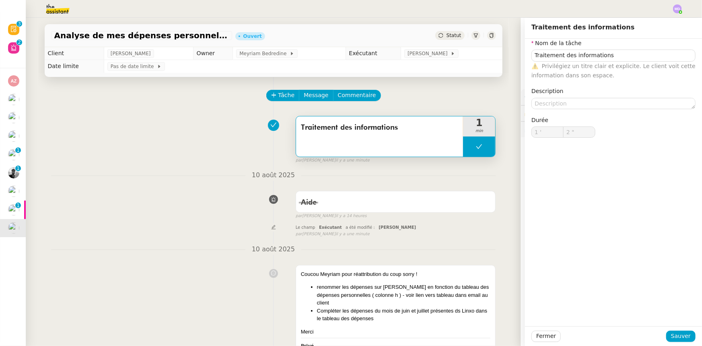
type input "1 '"
type input "2 ""
type input "Traitement des informations"
type input "1 '"
type input "2 ""
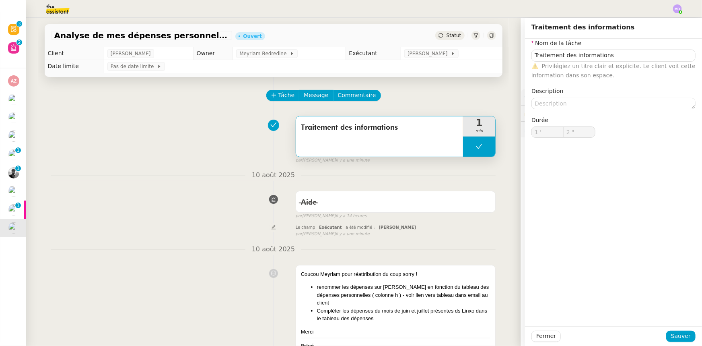
type input "Traitement des informations"
type input "1 '"
type input "2 ""
click at [539, 334] on span "Fermer" at bounding box center [546, 335] width 20 height 9
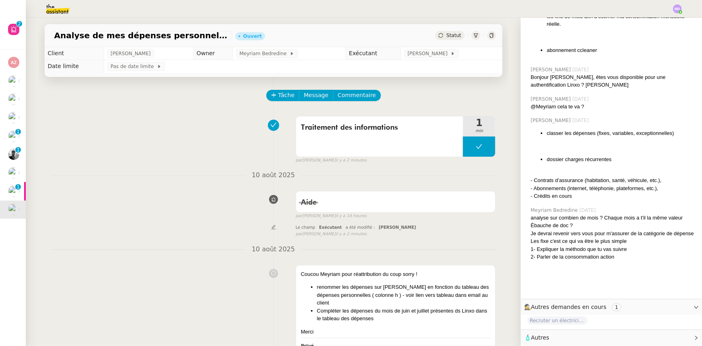
scroll to position [1953, 0]
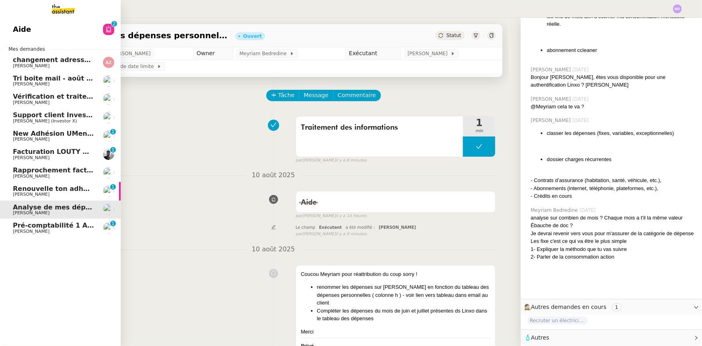
click at [15, 223] on span "Pré-comptabilité 1 ADDINGWELL - [DATE]" at bounding box center [88, 225] width 150 height 8
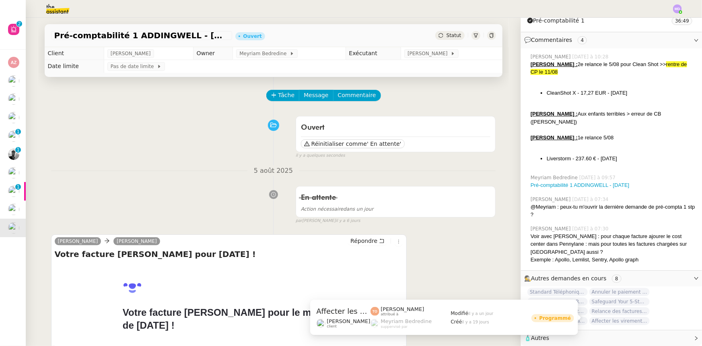
click at [612, 317] on span "Affecter les virements Spendesk au compte 517000" at bounding box center [619, 321] width 60 height 8
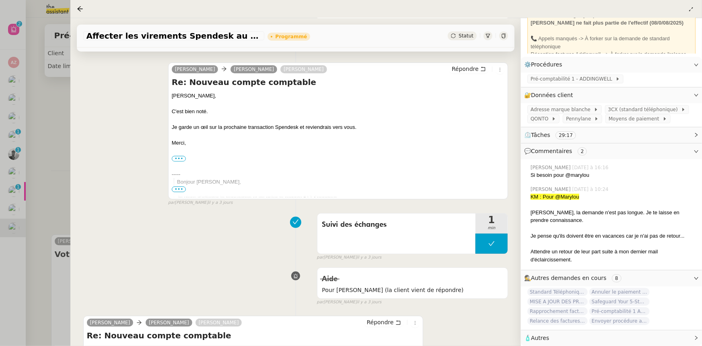
scroll to position [329, 0]
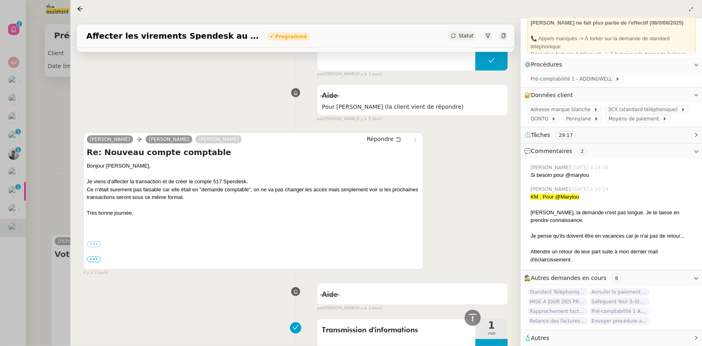
click at [43, 199] on div at bounding box center [351, 173] width 702 height 346
